Goal: Task Accomplishment & Management: Manage account settings

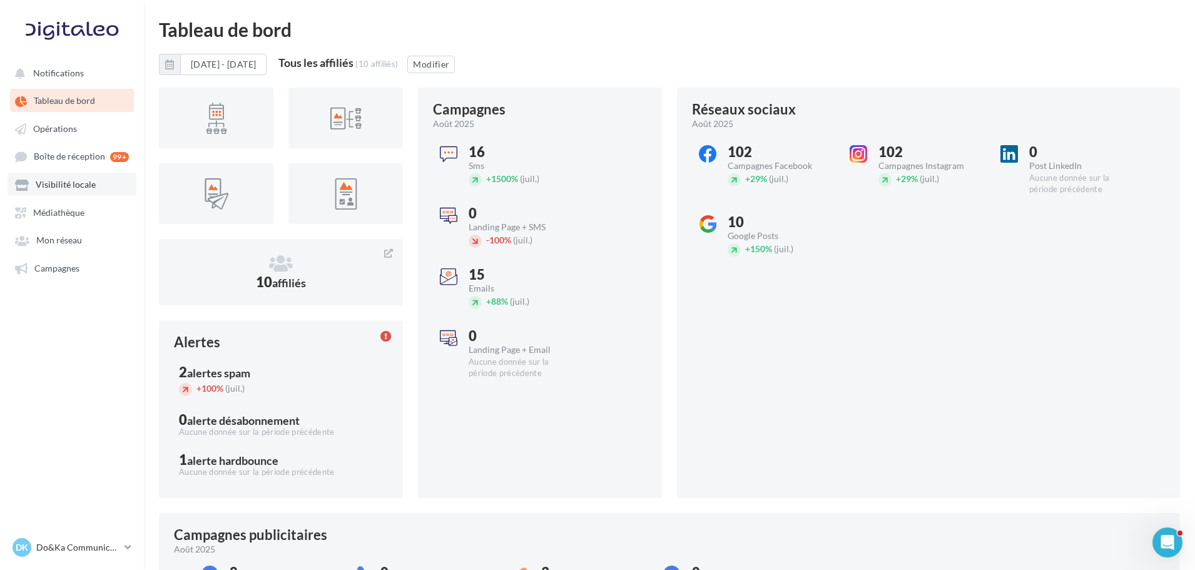
click at [93, 190] on link "Visibilité locale" at bounding box center [72, 184] width 129 height 23
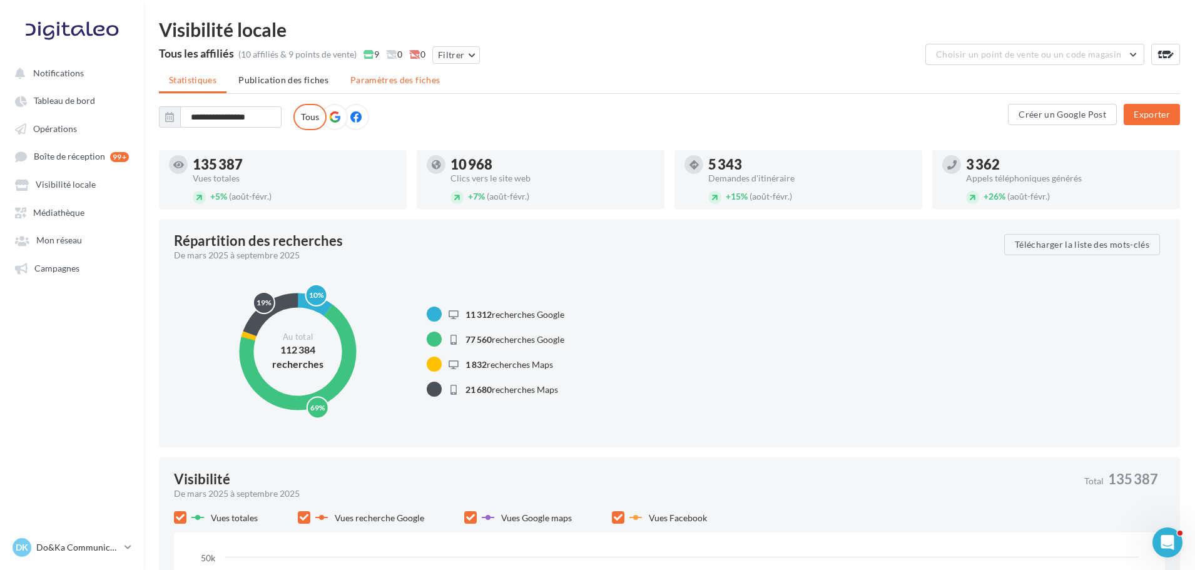
click at [362, 71] on li "Paramètres des fiches" at bounding box center [394, 80] width 109 height 23
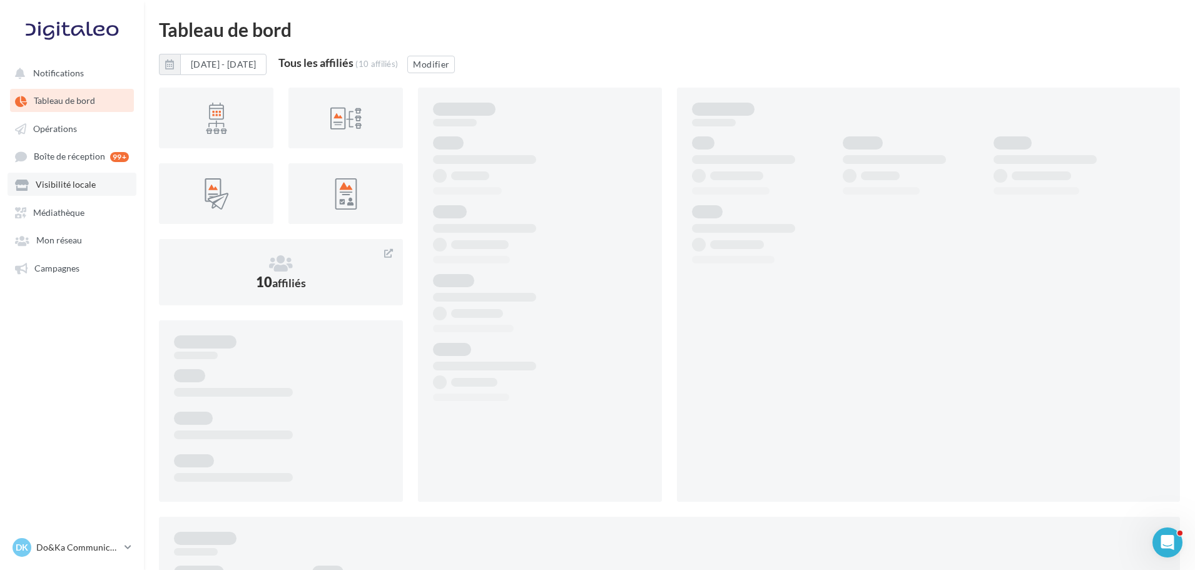
click at [81, 184] on span "Visibilité locale" at bounding box center [66, 185] width 60 height 11
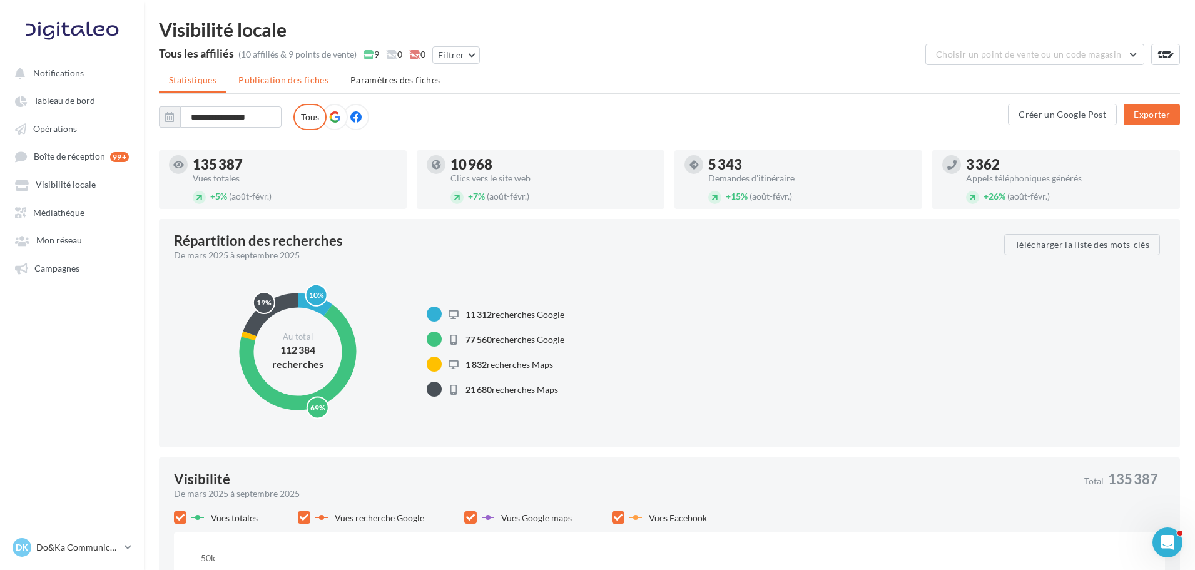
click at [297, 72] on li "Publication des fiches" at bounding box center [283, 80] width 110 height 23
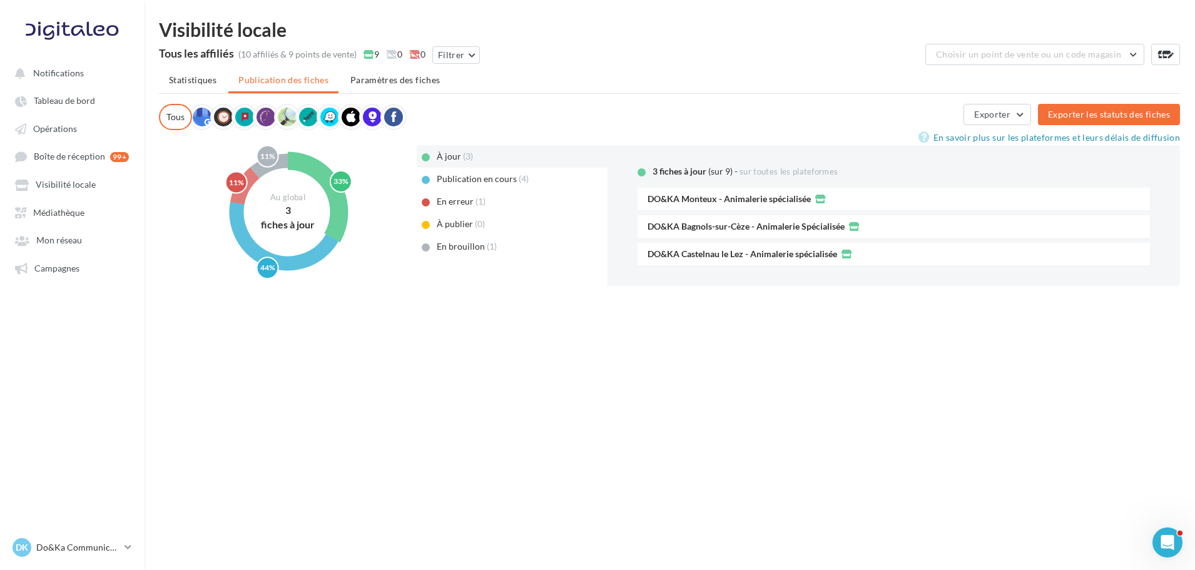
click at [500, 201] on div "En erreur (1)" at bounding box center [512, 201] width 191 height 23
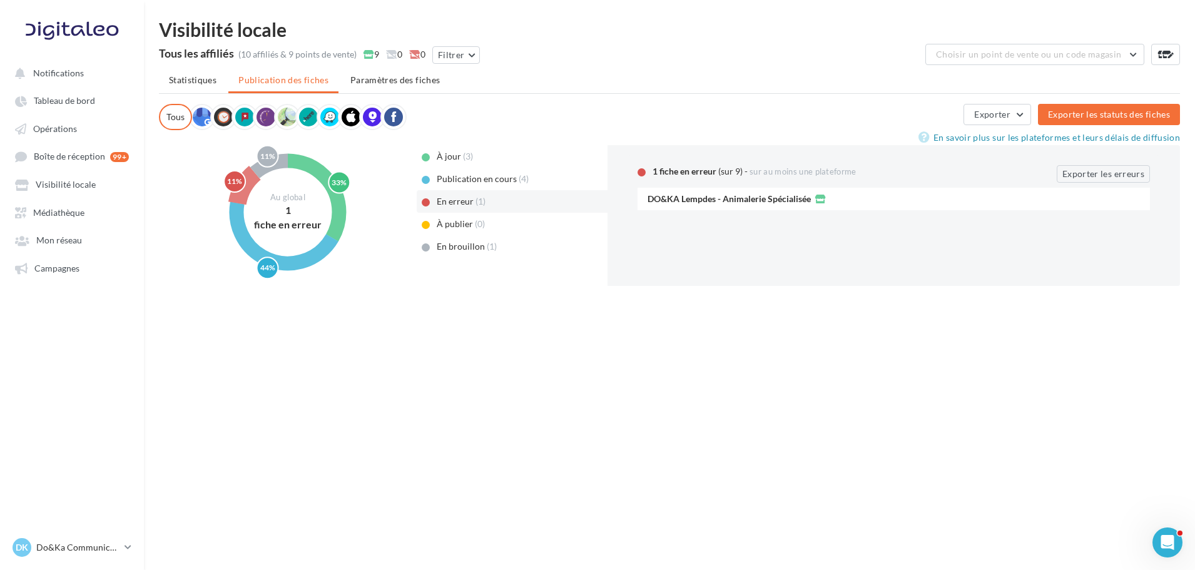
click at [484, 239] on div "En brouillon (1)" at bounding box center [512, 246] width 191 height 23
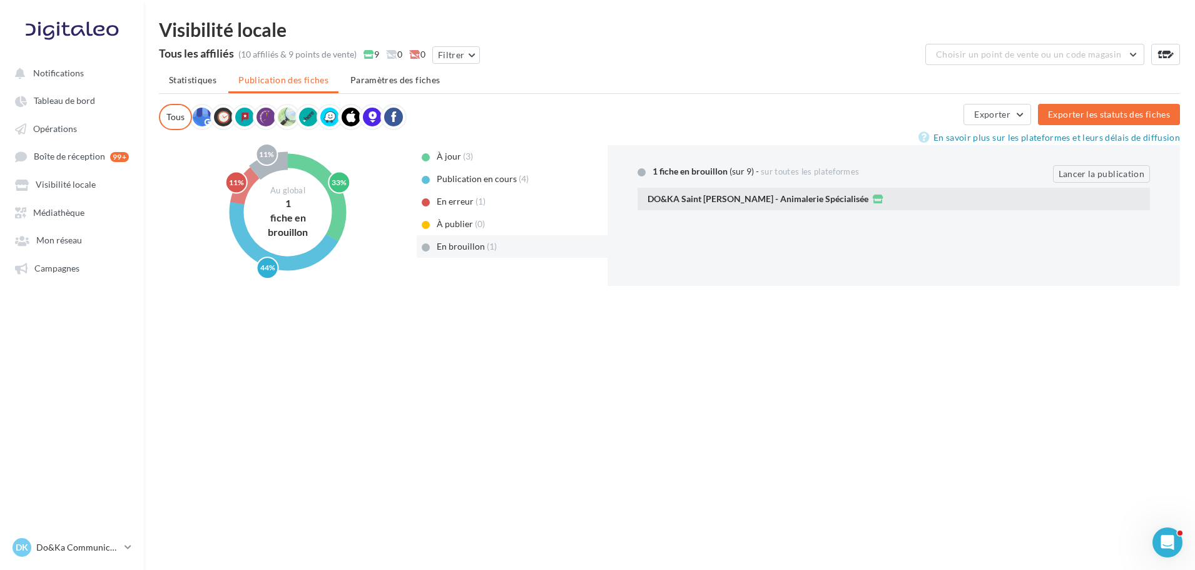
click at [884, 198] on div "DO&KA Saint [PERSON_NAME] - Animalerie Spécialisée" at bounding box center [893, 199] width 492 height 13
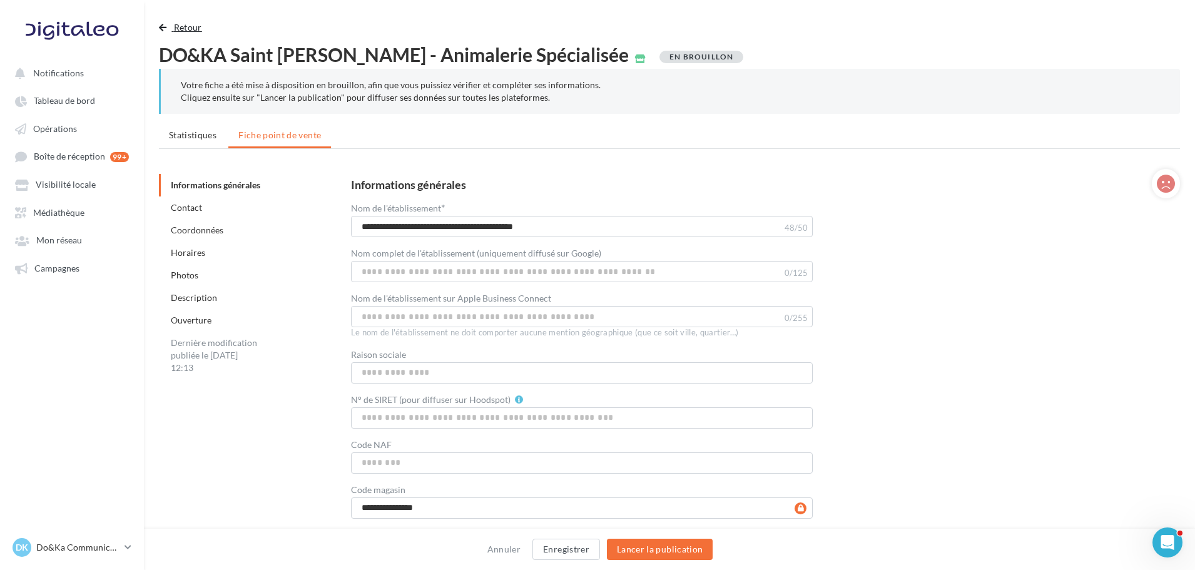
click at [175, 28] on span "Retour" at bounding box center [188, 27] width 28 height 11
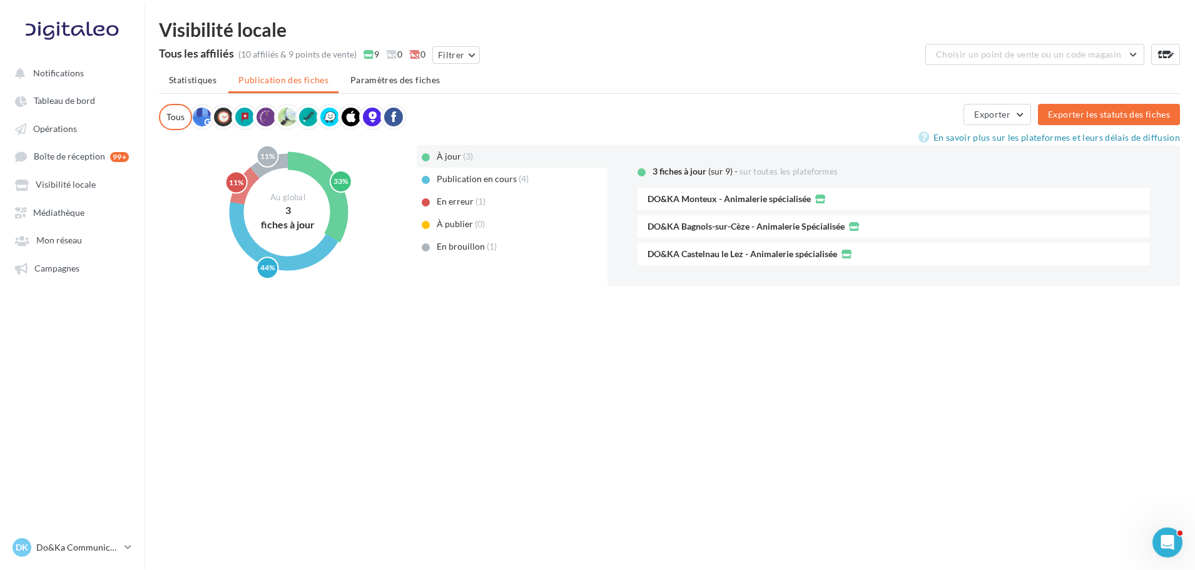
click at [480, 208] on div "En erreur (1)" at bounding box center [512, 201] width 191 height 23
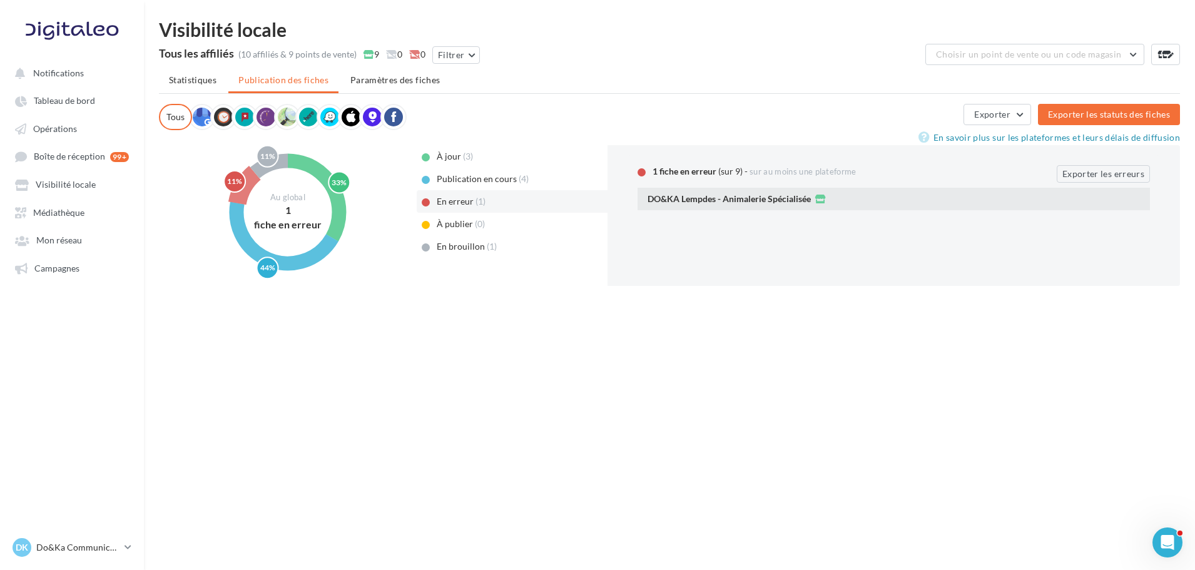
click at [858, 205] on div "DO&KA Lempdes - Animalerie Spécialisée" at bounding box center [893, 199] width 512 height 23
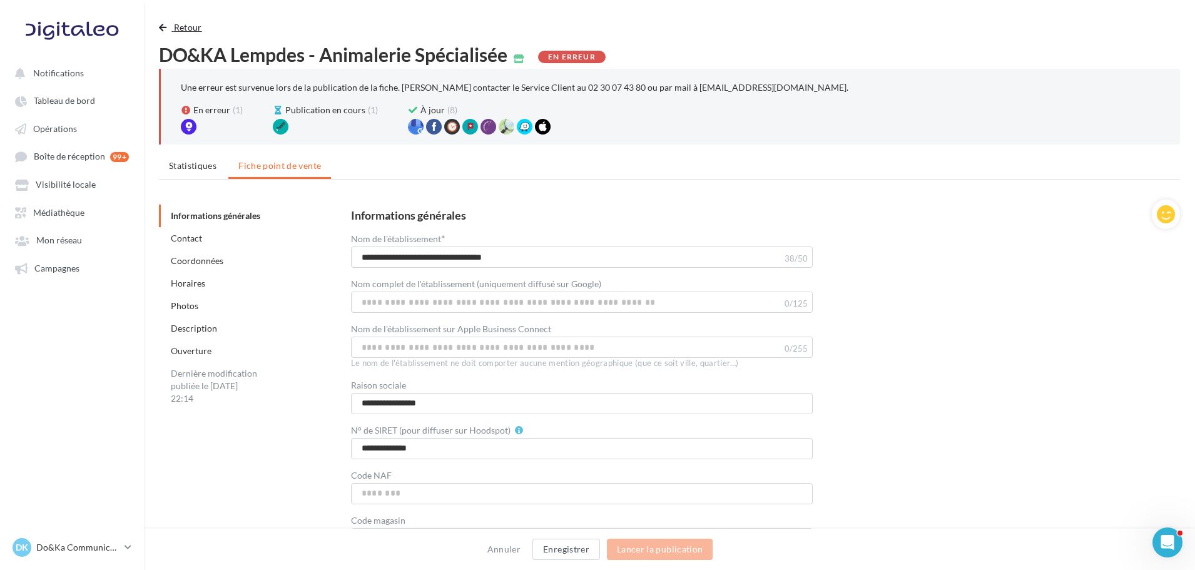
click at [180, 23] on span "Retour" at bounding box center [188, 27] width 28 height 11
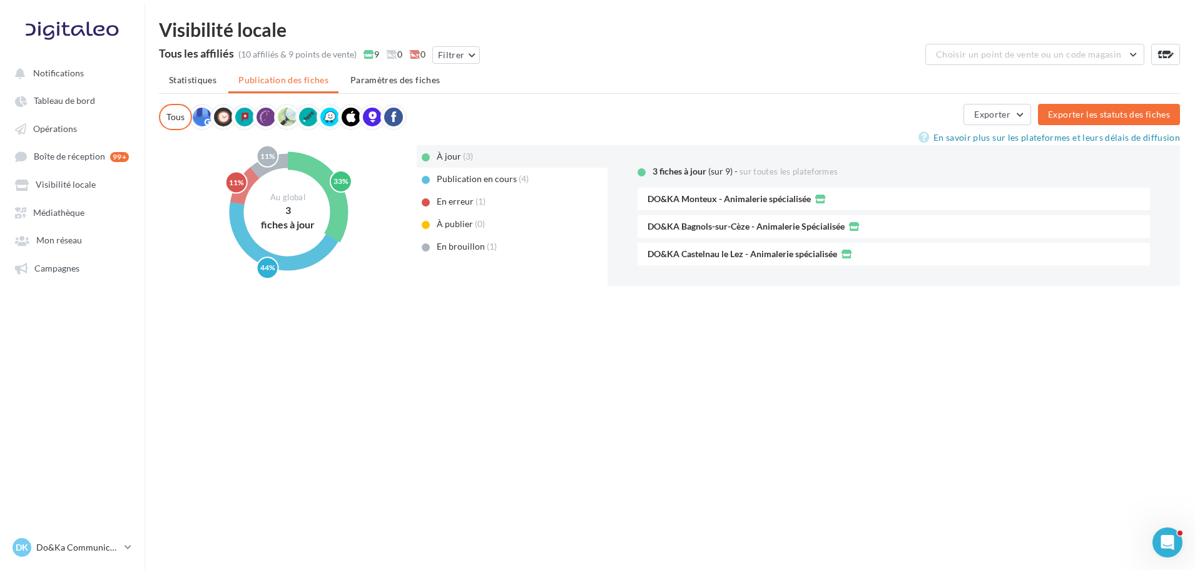
click at [461, 241] on span "En brouillon" at bounding box center [461, 246] width 48 height 11
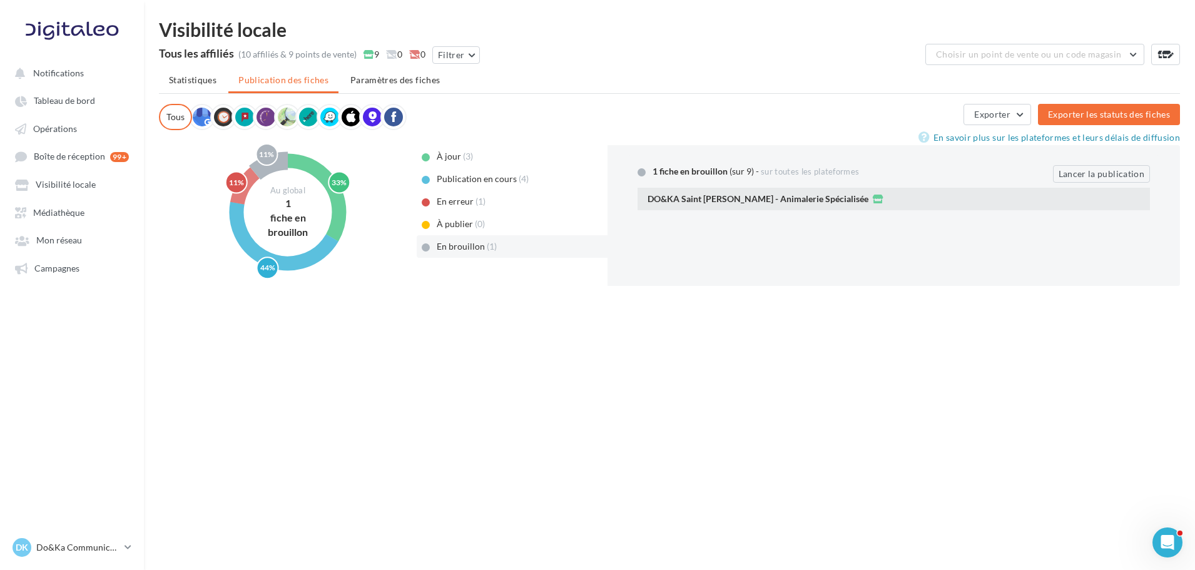
click at [778, 200] on span "DO&KA Saint [PERSON_NAME] - Animalerie Spécialisée" at bounding box center [757, 199] width 221 height 9
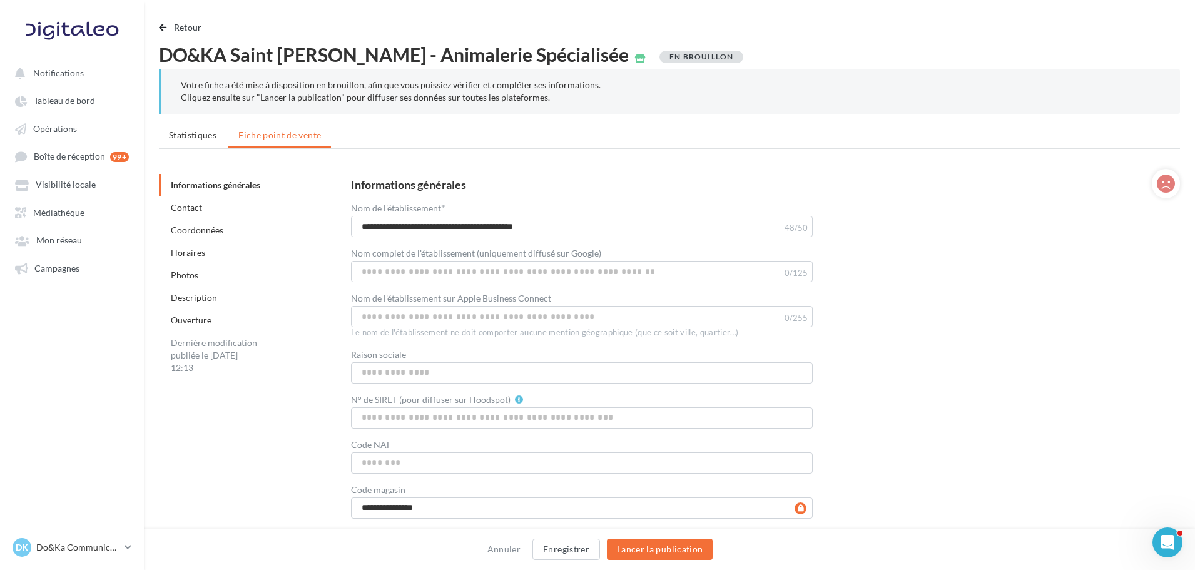
scroll to position [63, 0]
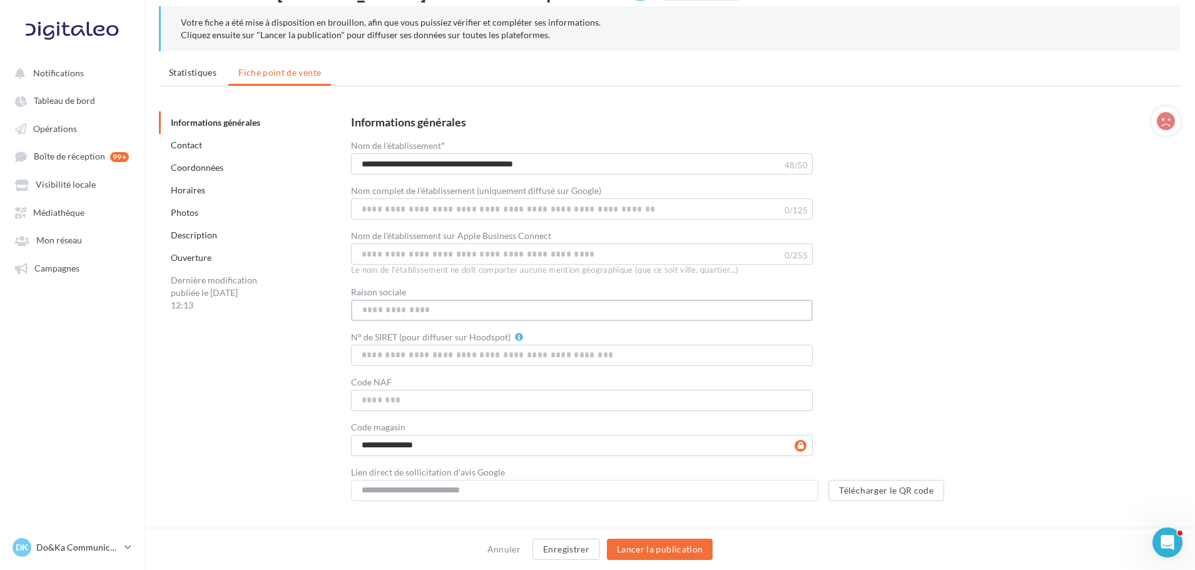
click at [373, 308] on input "Raison sociale" at bounding box center [582, 310] width 462 height 21
paste input "**********"
type input "**********"
click at [460, 355] on input "N° de SIRET (pour diffuser sur Hoodspot)" at bounding box center [582, 355] width 462 height 21
paste input "**********"
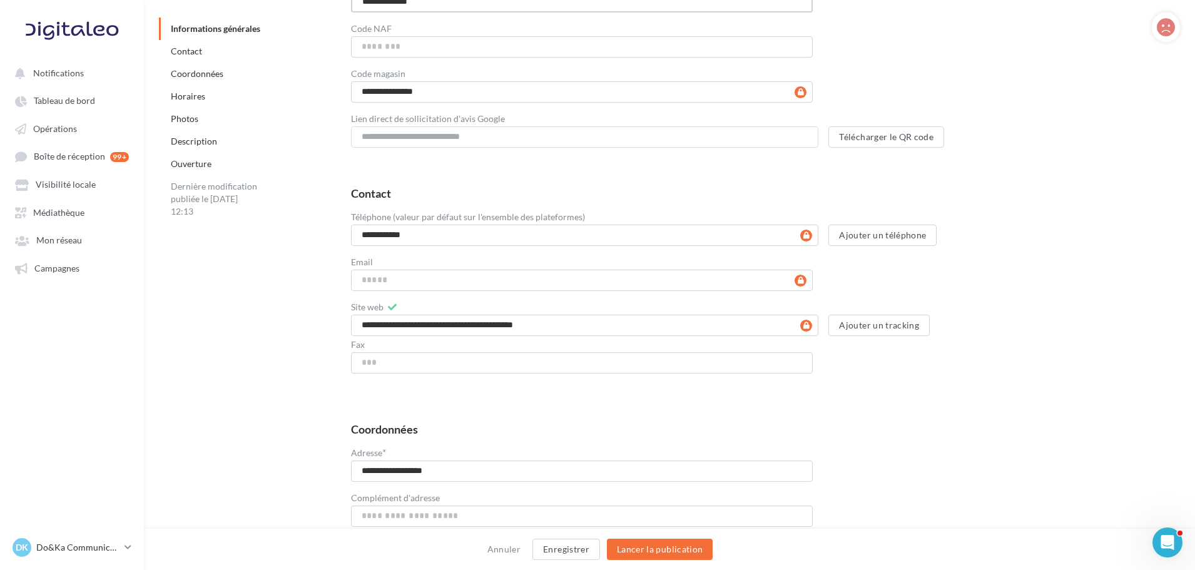
scroll to position [438, 0]
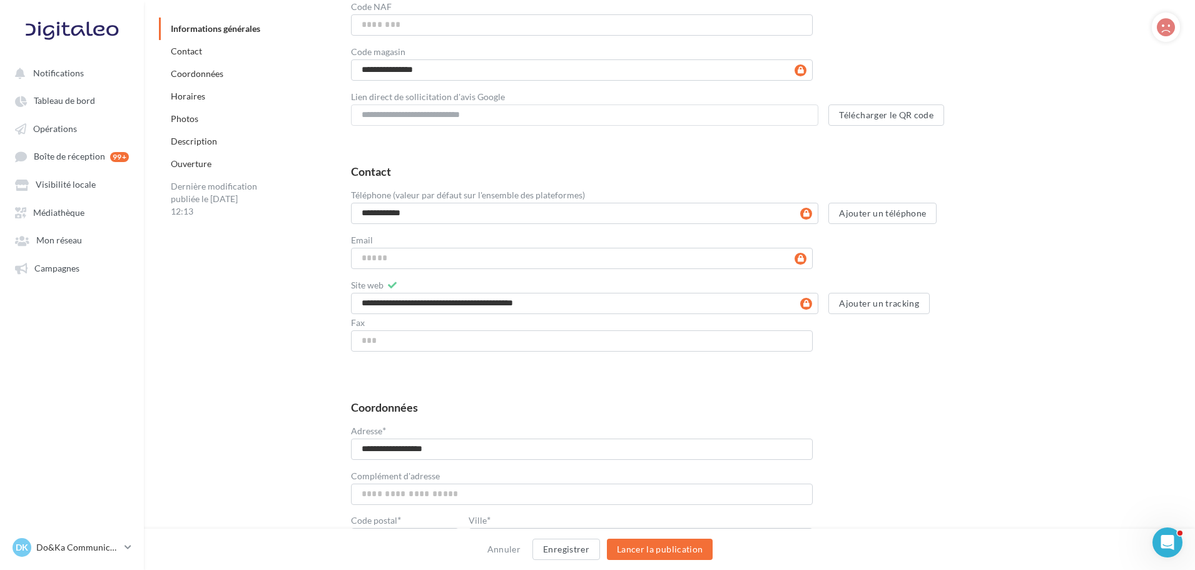
type input "**********"
click at [395, 255] on input "Email" at bounding box center [582, 258] width 462 height 21
paste input "**********"
type input "**********"
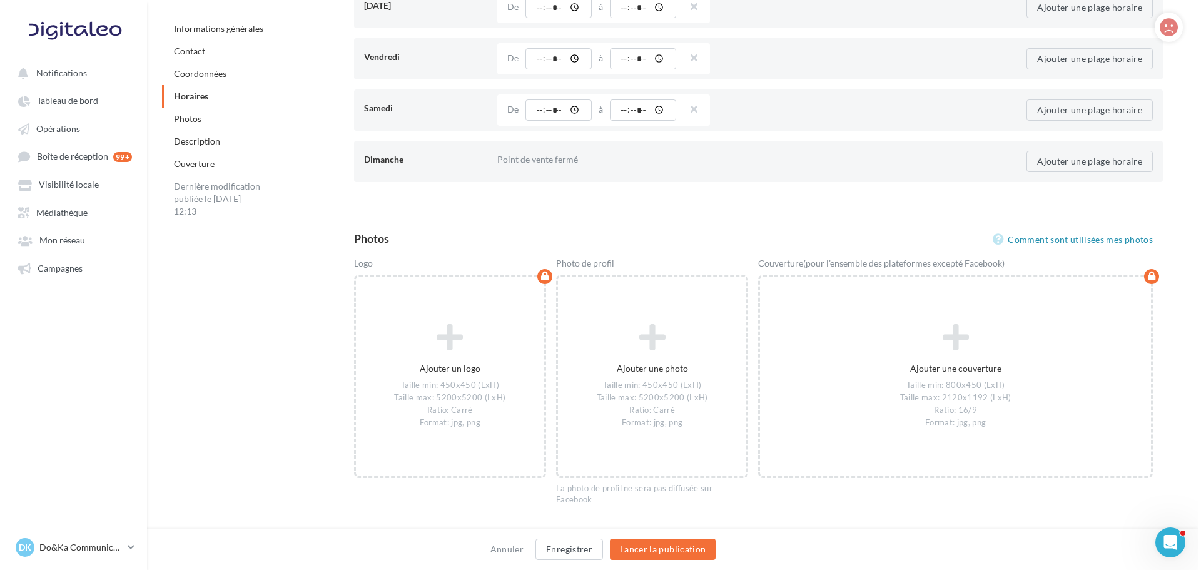
scroll to position [1439, 0]
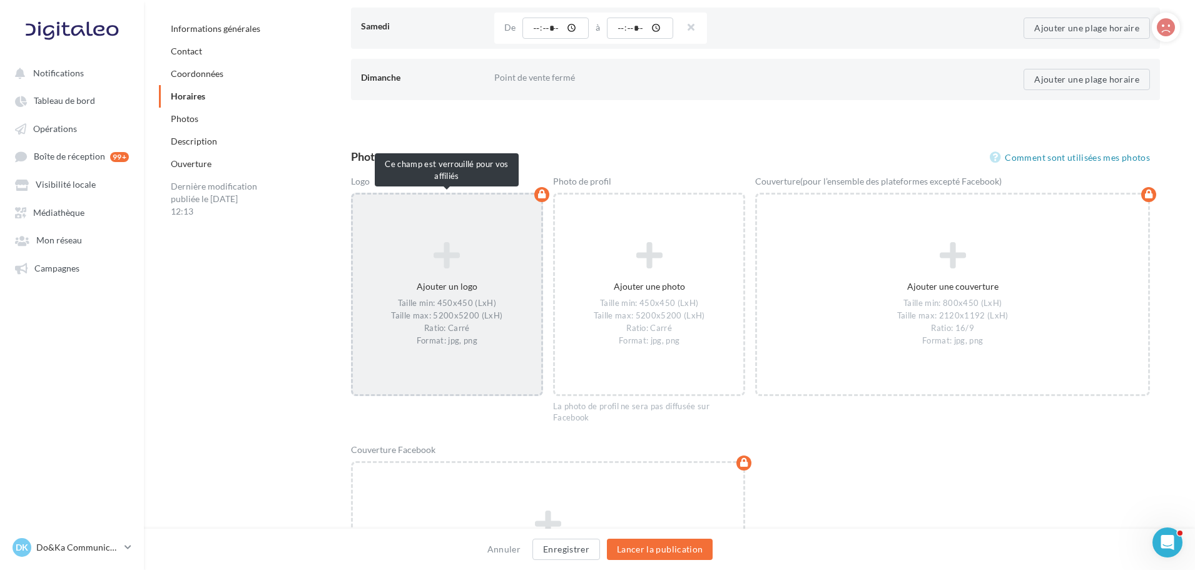
click at [390, 264] on icon at bounding box center [447, 256] width 178 height 30
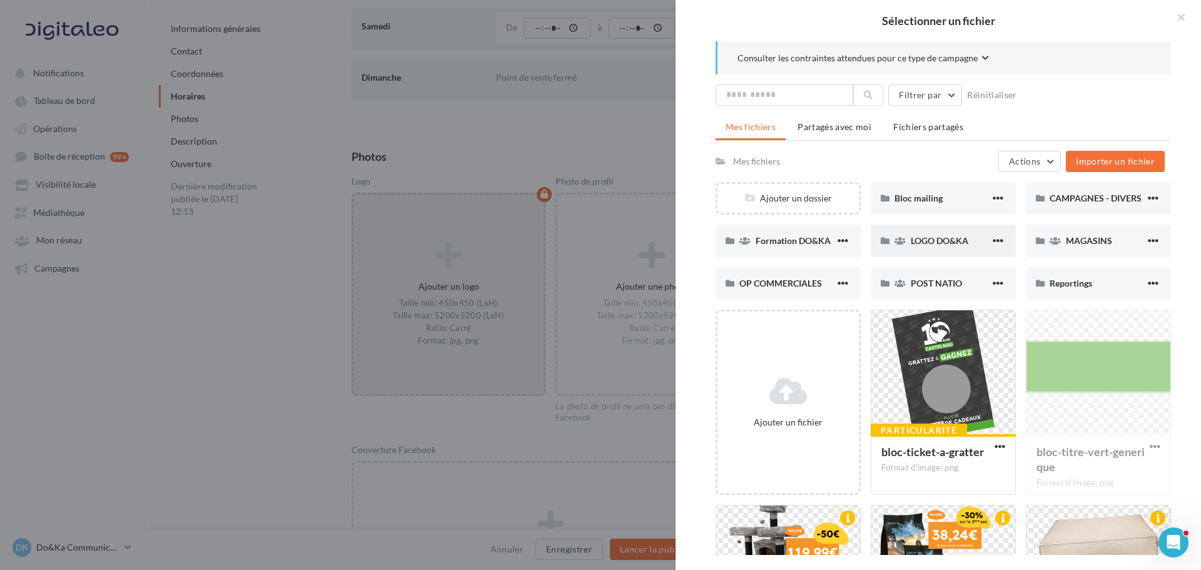
click at [925, 241] on span "LOGO DO&KA" at bounding box center [940, 240] width 58 height 11
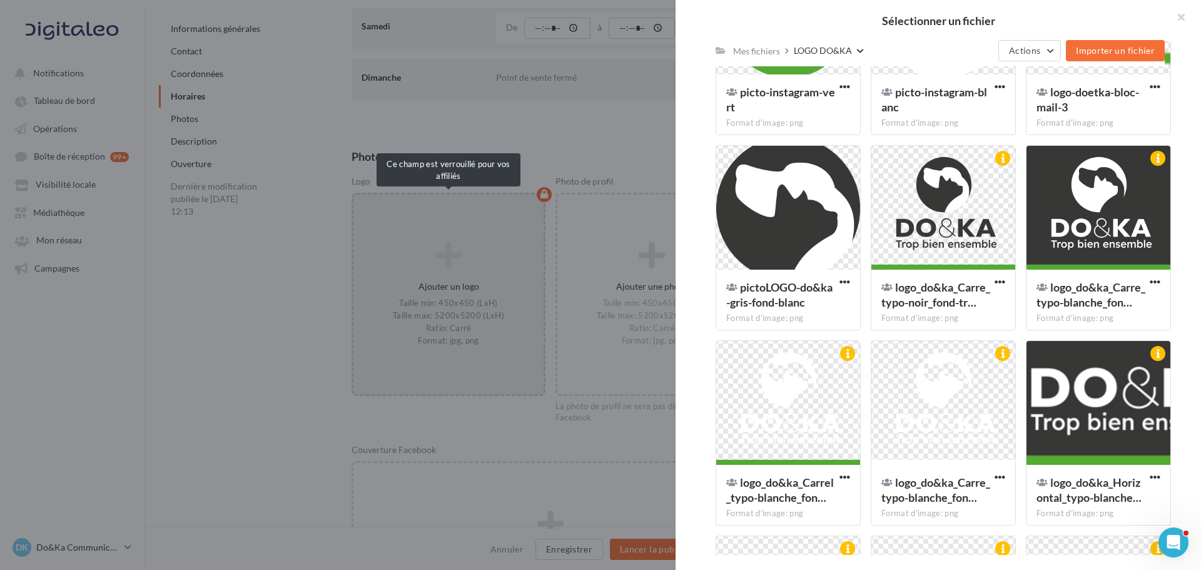
scroll to position [686, 0]
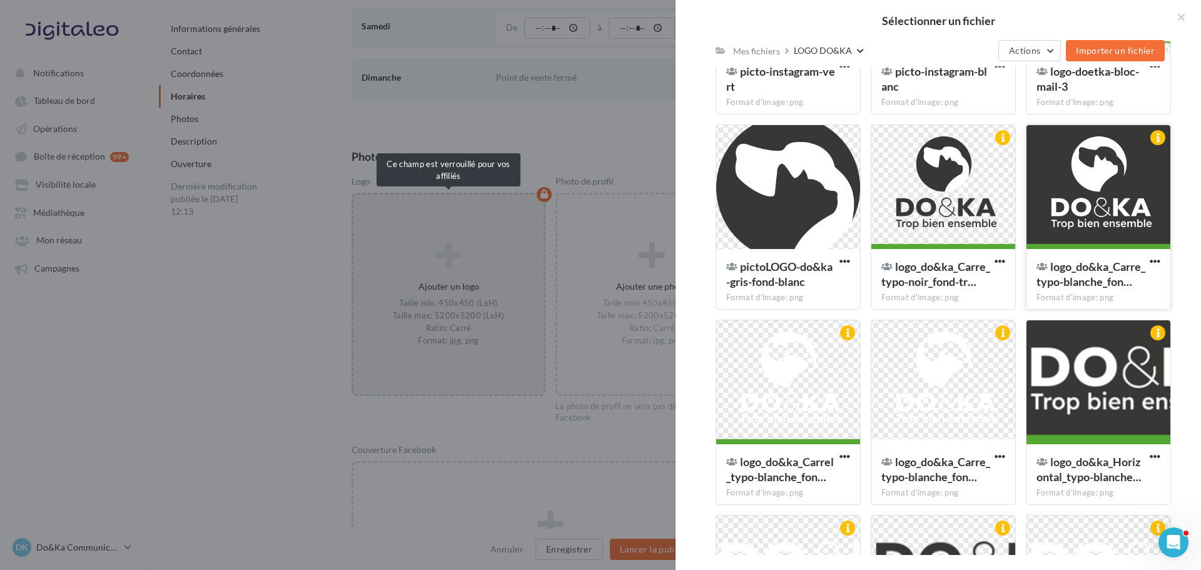
click at [1102, 213] on div at bounding box center [1098, 187] width 144 height 125
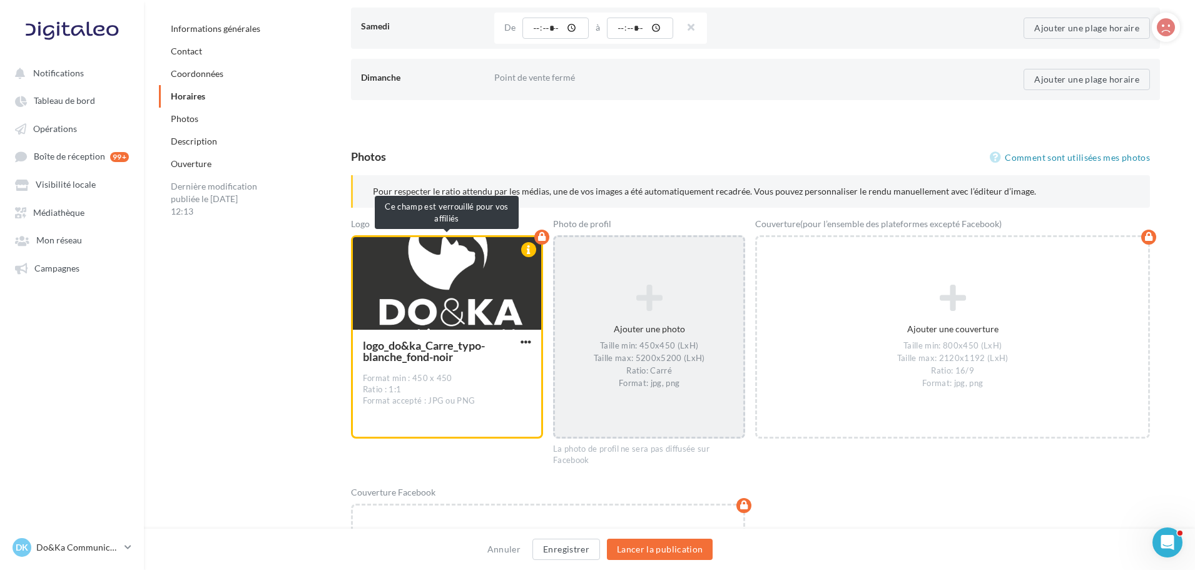
click at [686, 370] on div "Taille min: 450x450 (LxH) Taille max: 5200x5200 (LxH) Ratio: Carré Format: jpg,…" at bounding box center [649, 365] width 178 height 49
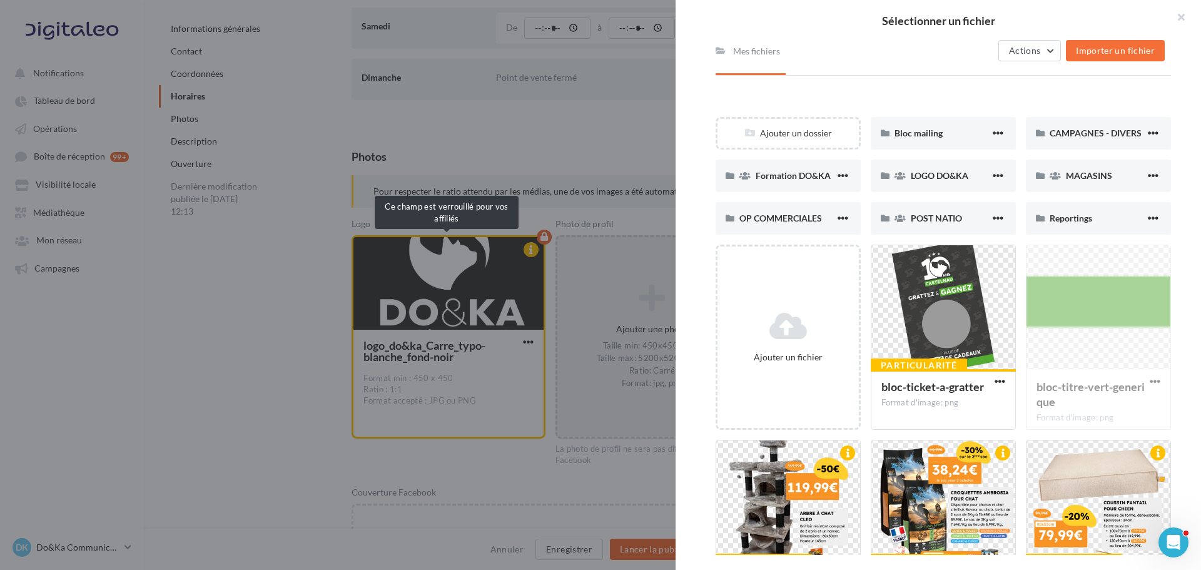
scroll to position [145, 0]
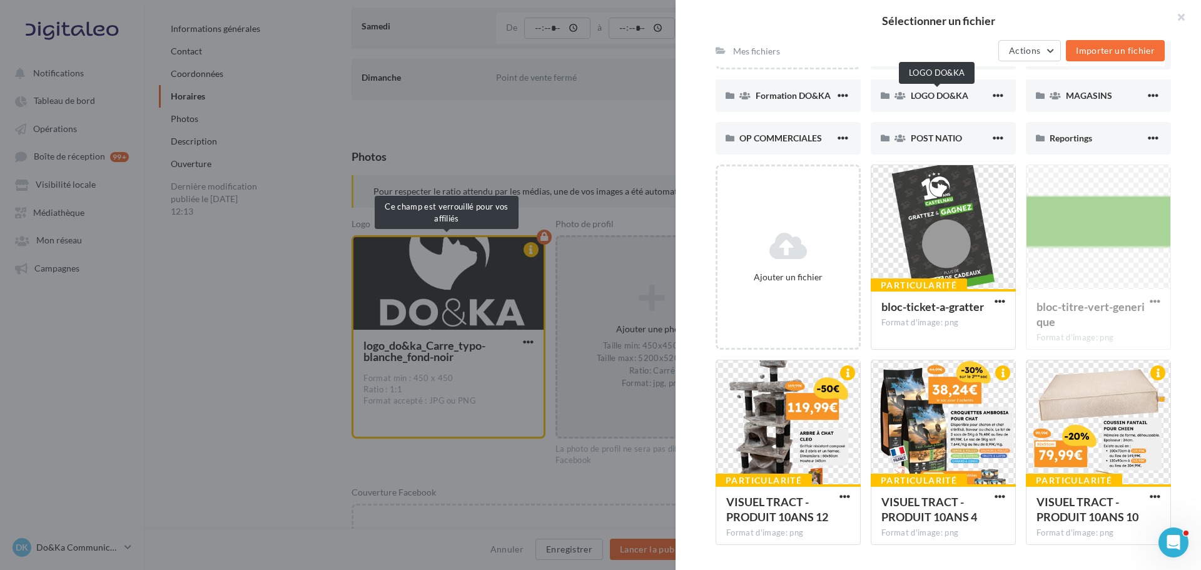
click at [917, 89] on div "LOGO DO&KA" at bounding box center [950, 95] width 79 height 13
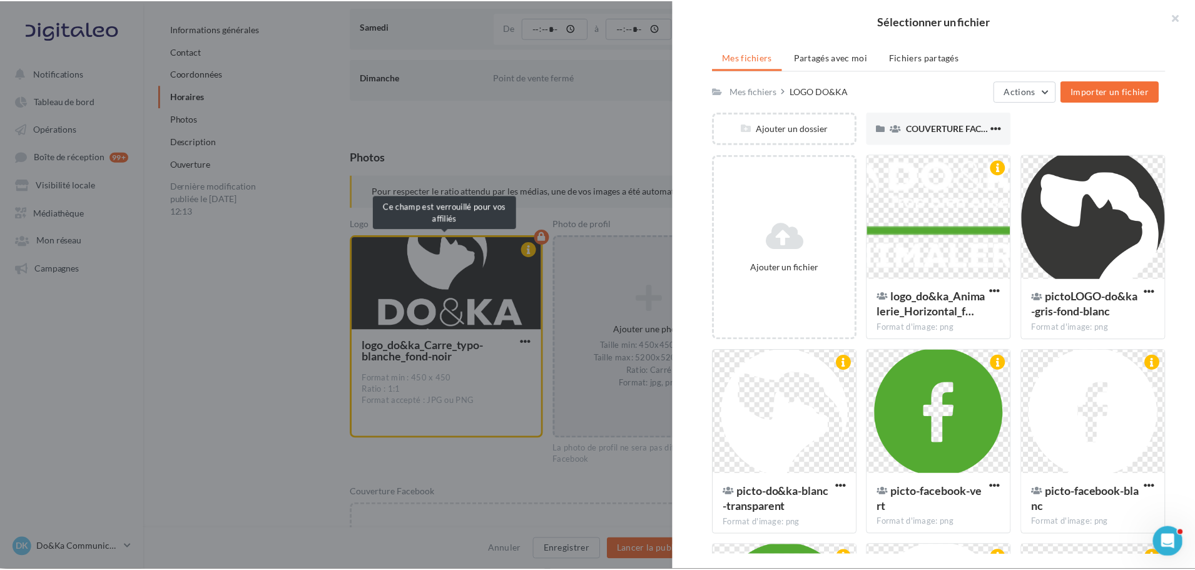
scroll to position [70, 0]
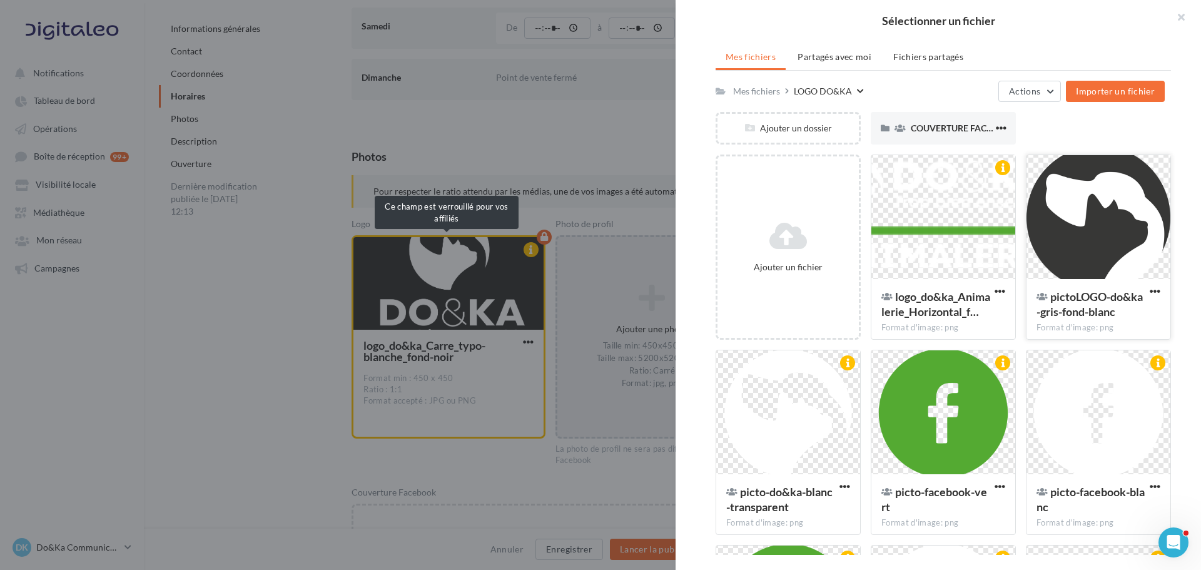
click at [1082, 243] on div at bounding box center [1098, 217] width 144 height 125
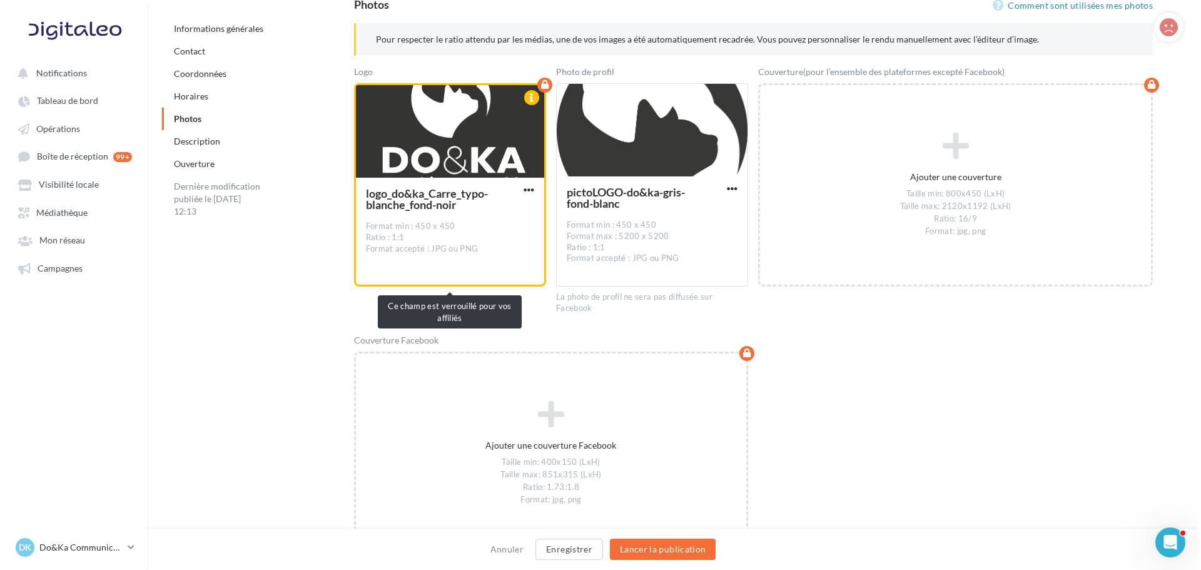
scroll to position [1814, 0]
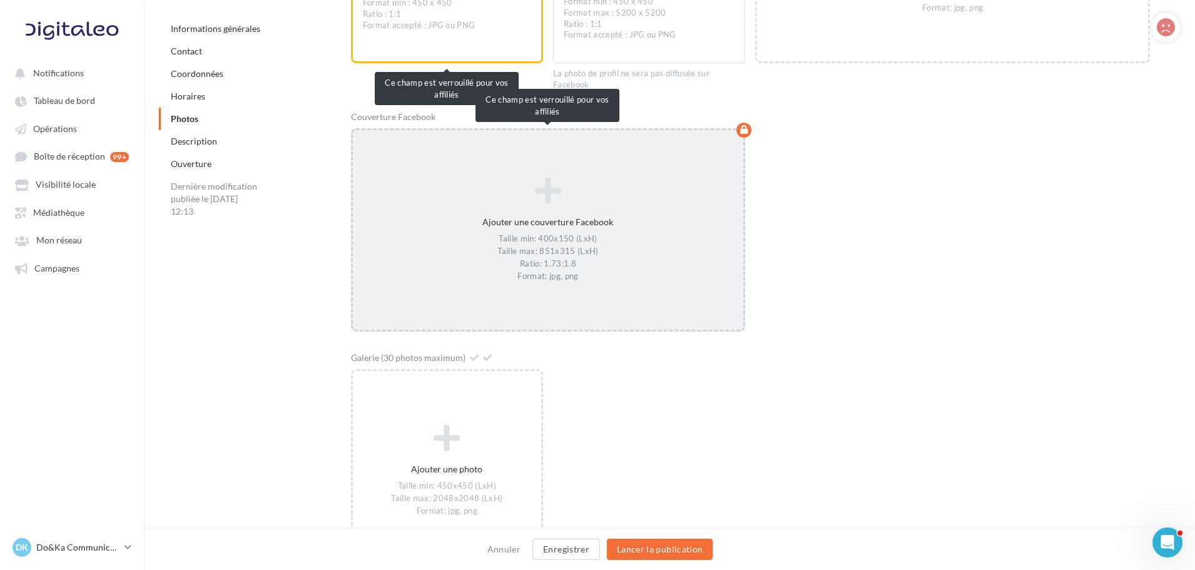
click at [587, 237] on div "Taille min: 400x150 (LxH) Taille max: 851x315 (LxH) Ratio: 1.73:1.8 Format: jpg…" at bounding box center [548, 257] width 381 height 49
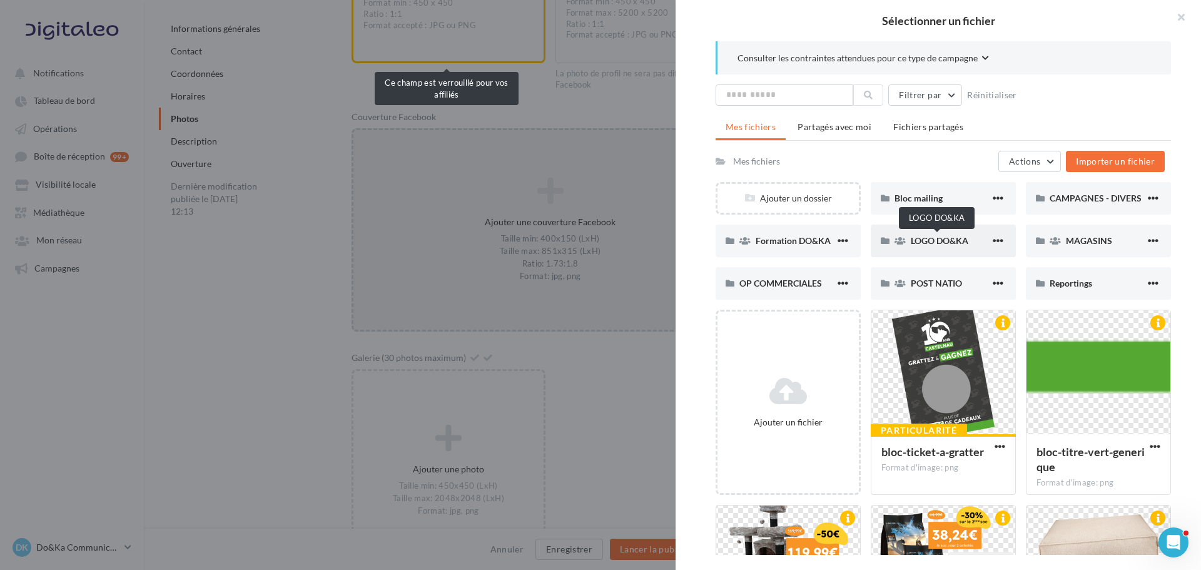
click at [931, 235] on span "LOGO DO&KA" at bounding box center [940, 240] width 58 height 11
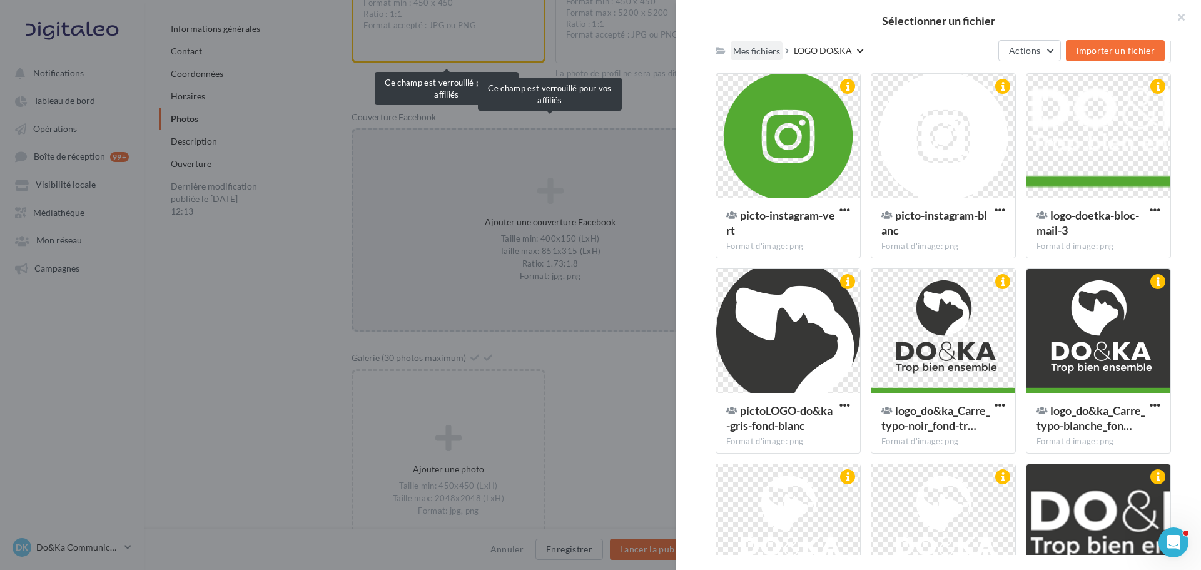
scroll to position [418, 0]
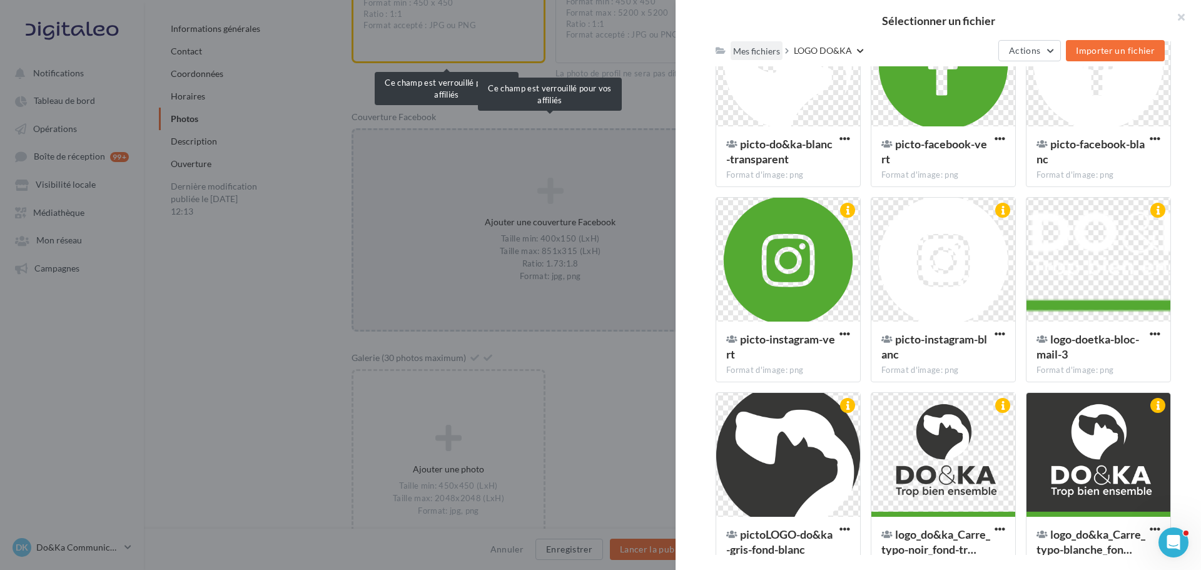
click at [774, 43] on div "Mes fichiers" at bounding box center [757, 50] width 52 height 18
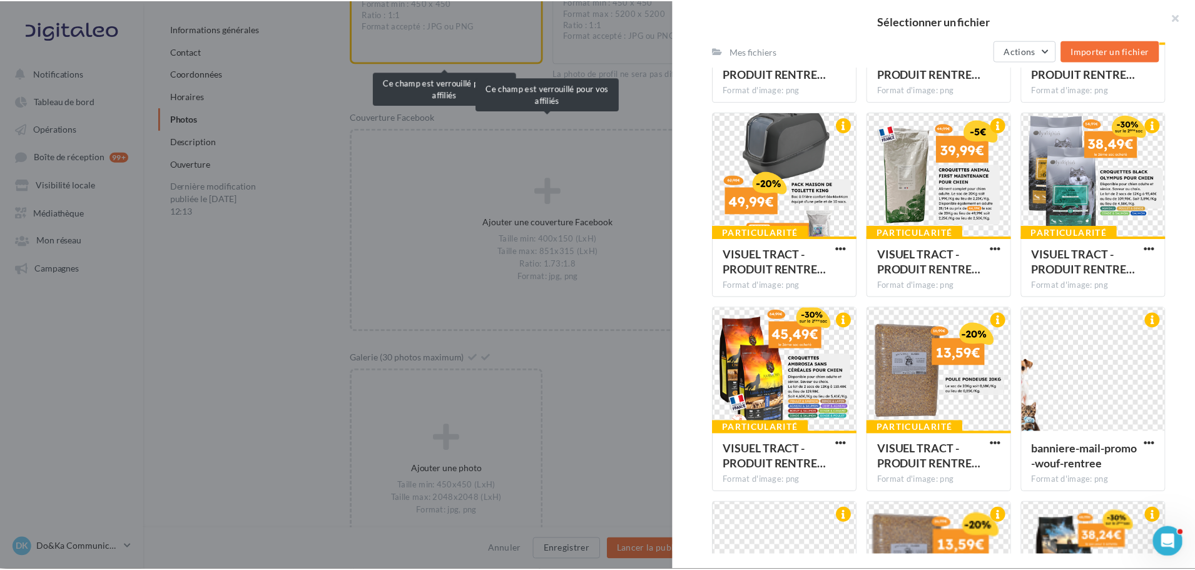
scroll to position [0, 0]
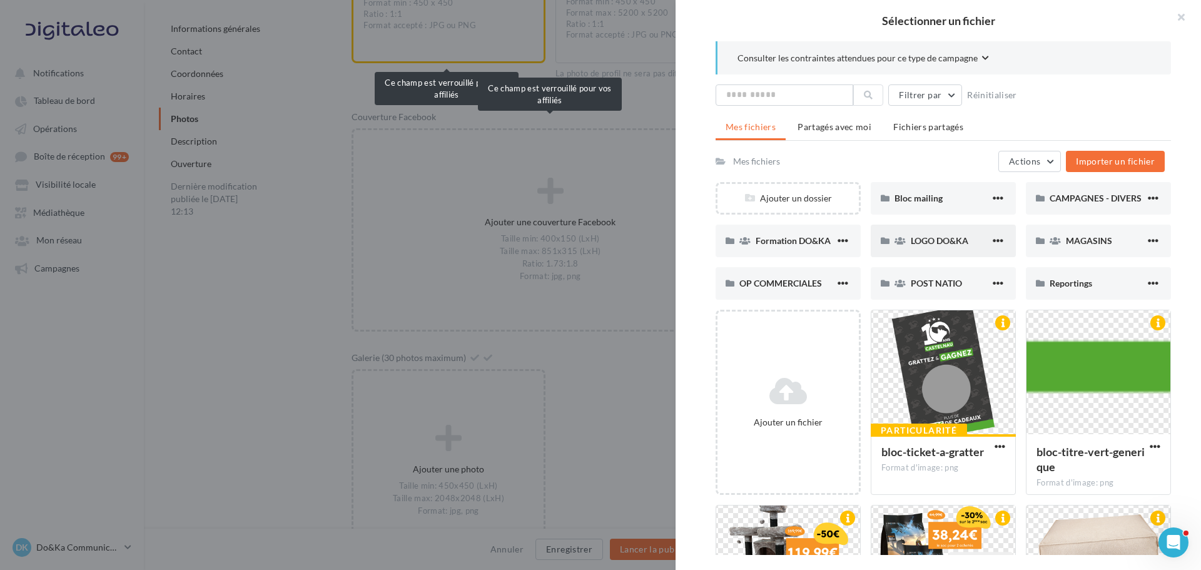
click at [924, 233] on div "LOGO DO&KA" at bounding box center [943, 241] width 145 height 33
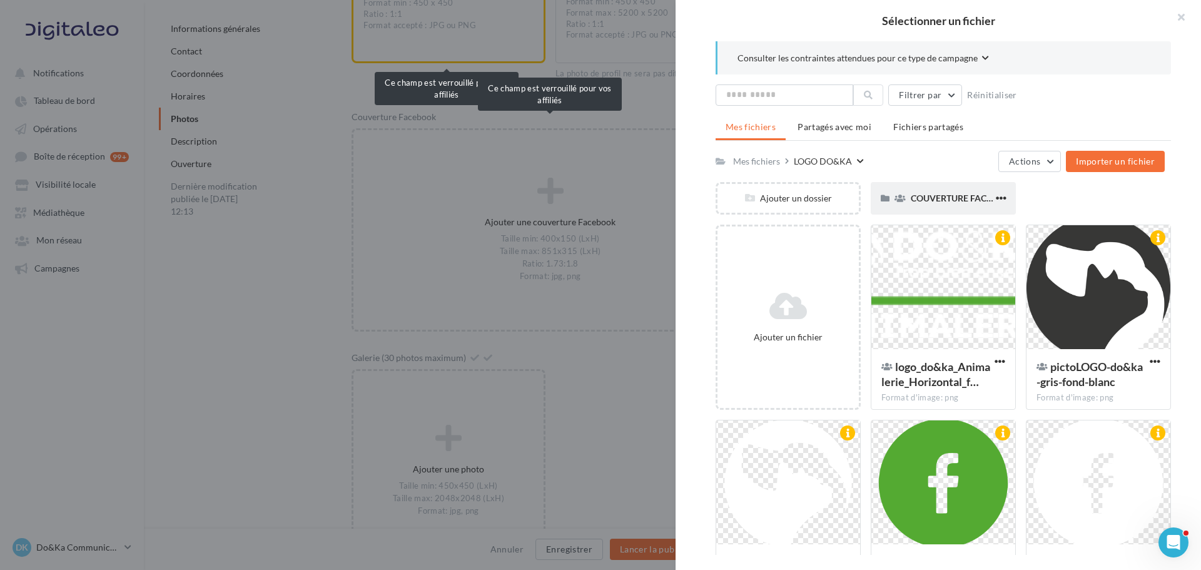
click at [929, 189] on div "COUVERTURE FACEBOOK" at bounding box center [943, 198] width 145 height 33
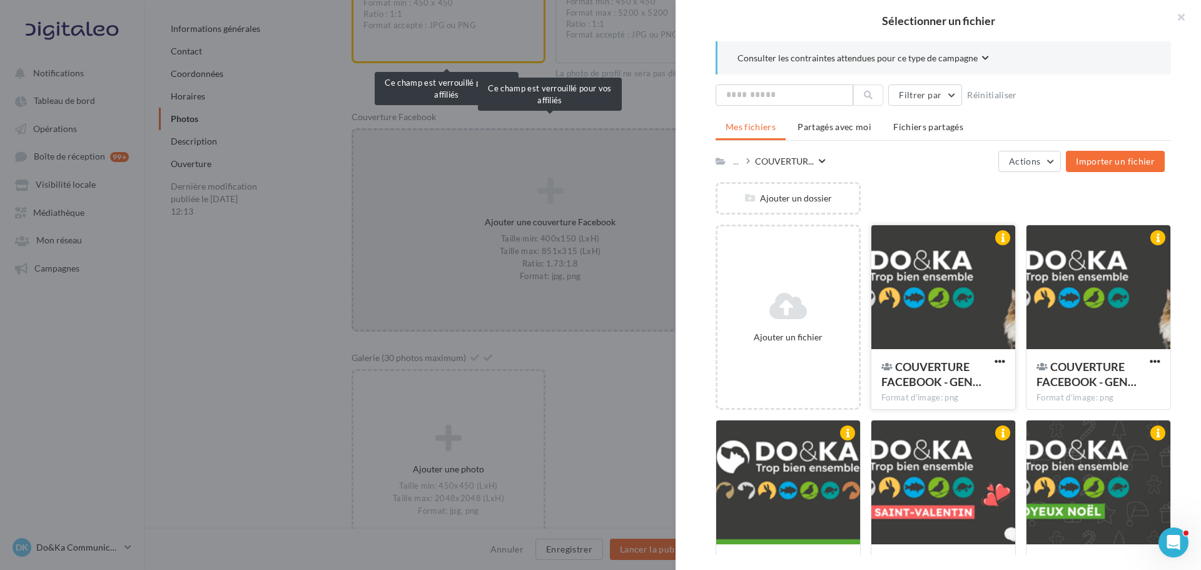
click at [913, 274] on div at bounding box center [943, 287] width 144 height 125
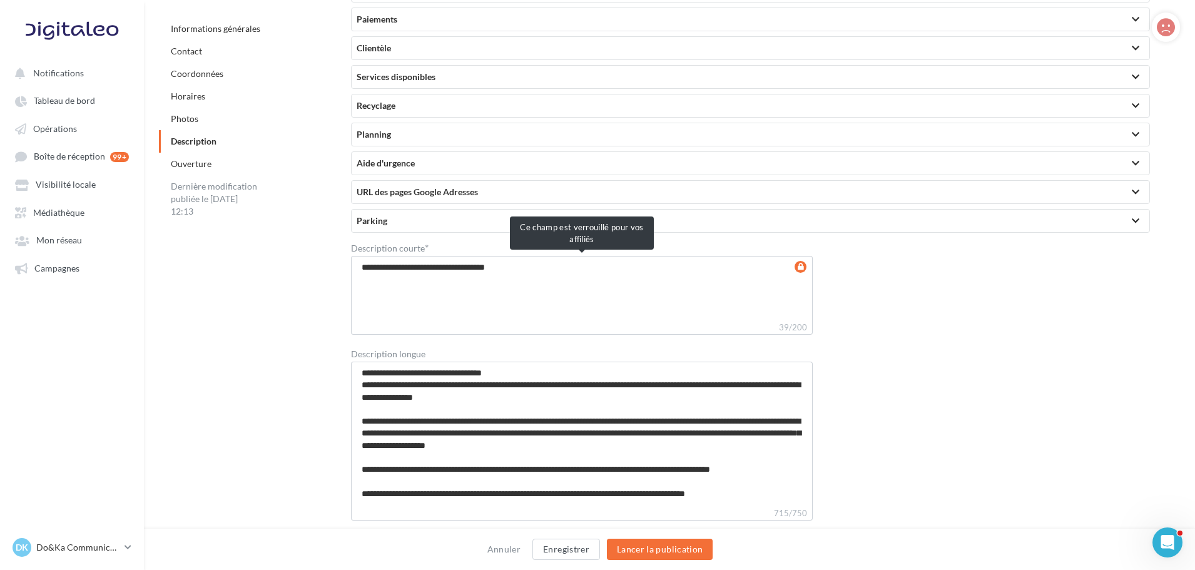
scroll to position [2690, 0]
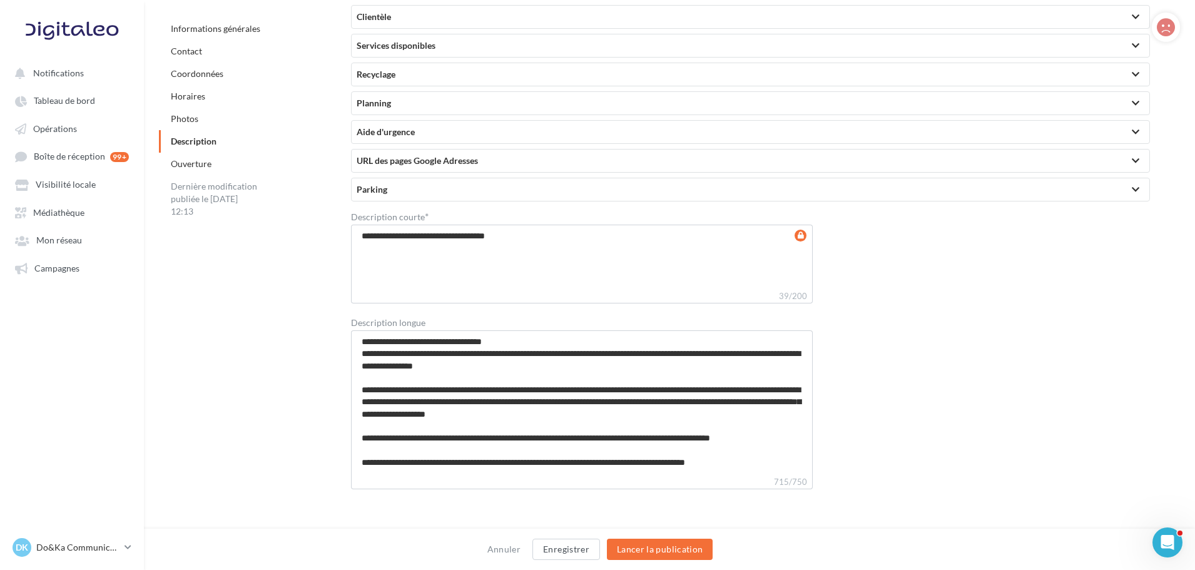
click at [985, 305] on div "**********" at bounding box center [755, 351] width 809 height 281
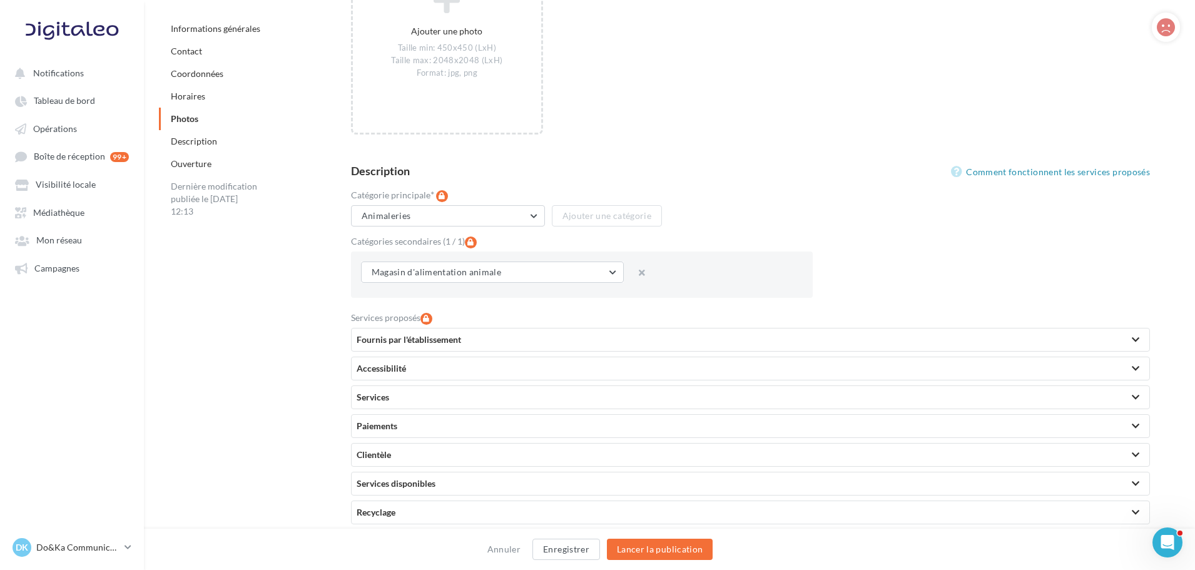
click at [783, 166] on div "Comment fonctionnent les services proposés" at bounding box center [950, 172] width 400 height 15
click at [892, 110] on div "Ajouter une photo Taille min: 450x450 (LxH) Taille max: 2048x2048 (LxH) Format:…" at bounding box center [755, 32] width 809 height 203
click at [883, 134] on div "Ajouter une photo Taille min: 450x450 (LxH) Taille max: 2048x2048 (LxH) Format:…" at bounding box center [755, 32] width 809 height 203
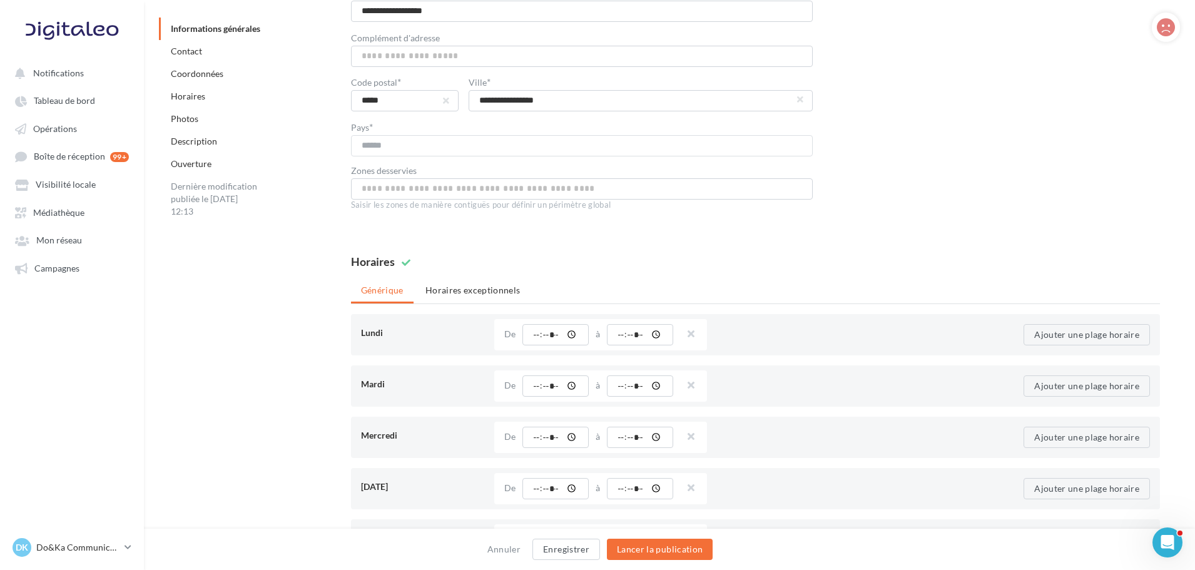
scroll to position [250, 0]
